Goal: Task Accomplishment & Management: Manage account settings

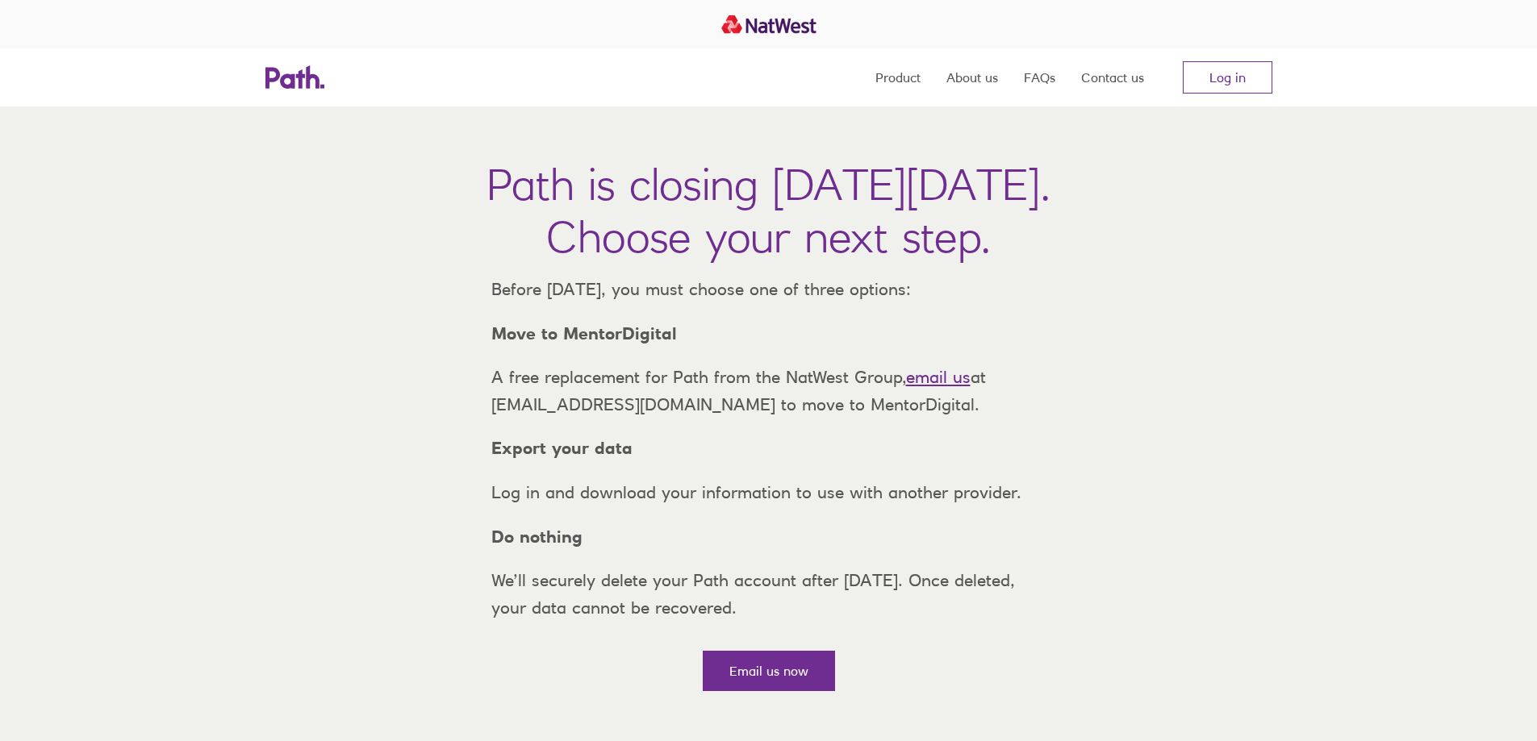
click at [1247, 77] on link "Log in" at bounding box center [1228, 77] width 90 height 32
